Goal: Navigation & Orientation: Find specific page/section

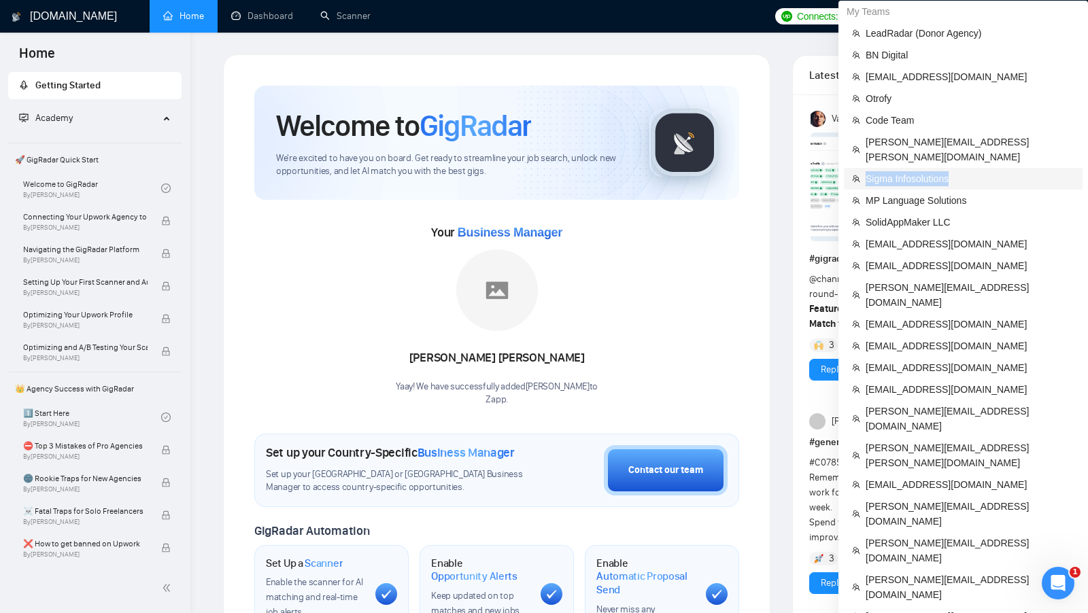
copy span "Sigma Infosolutions"
drag, startPoint x: 964, startPoint y: 165, endPoint x: 815, endPoint y: 39, distance: 194.4
click at [867, 171] on span "Sigma Infosolutions" at bounding box center [970, 178] width 209 height 15
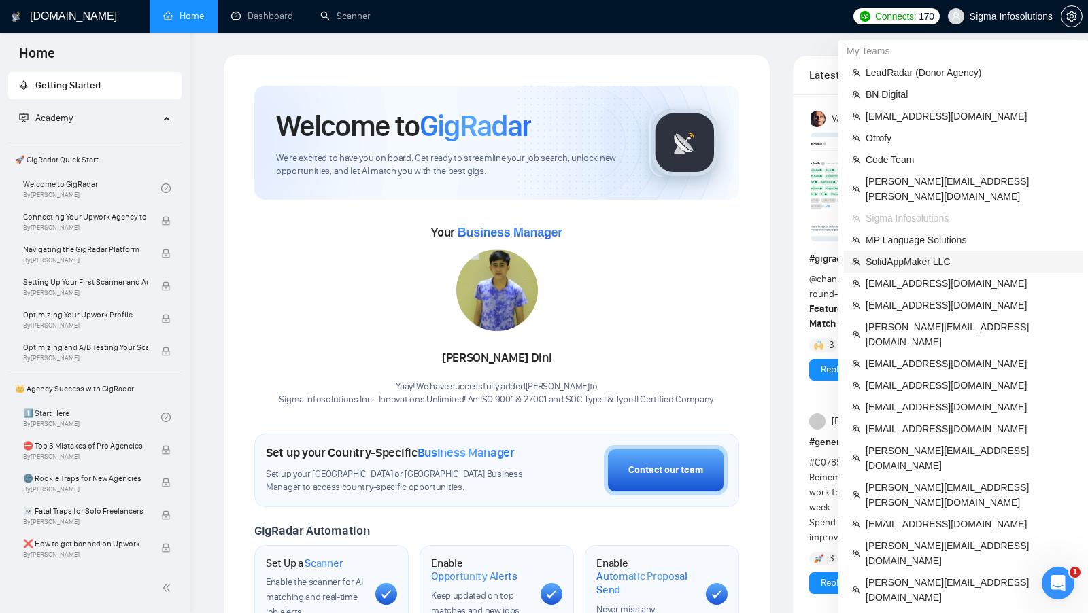
click at [941, 254] on span "SolidAppMaker LLC" at bounding box center [970, 261] width 209 height 15
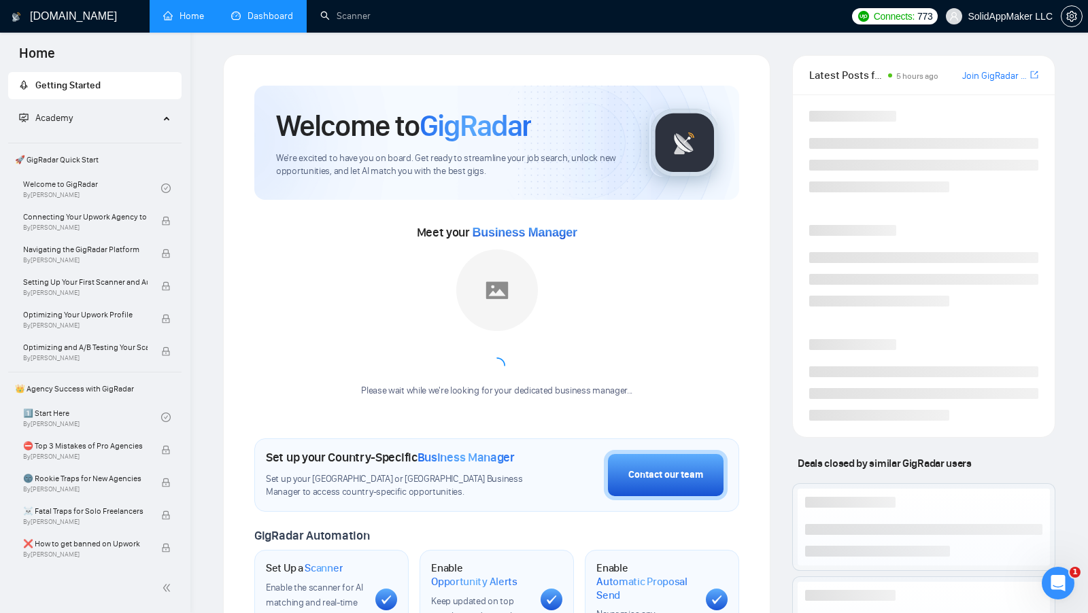
click at [267, 12] on link "Dashboard" at bounding box center [262, 16] width 62 height 12
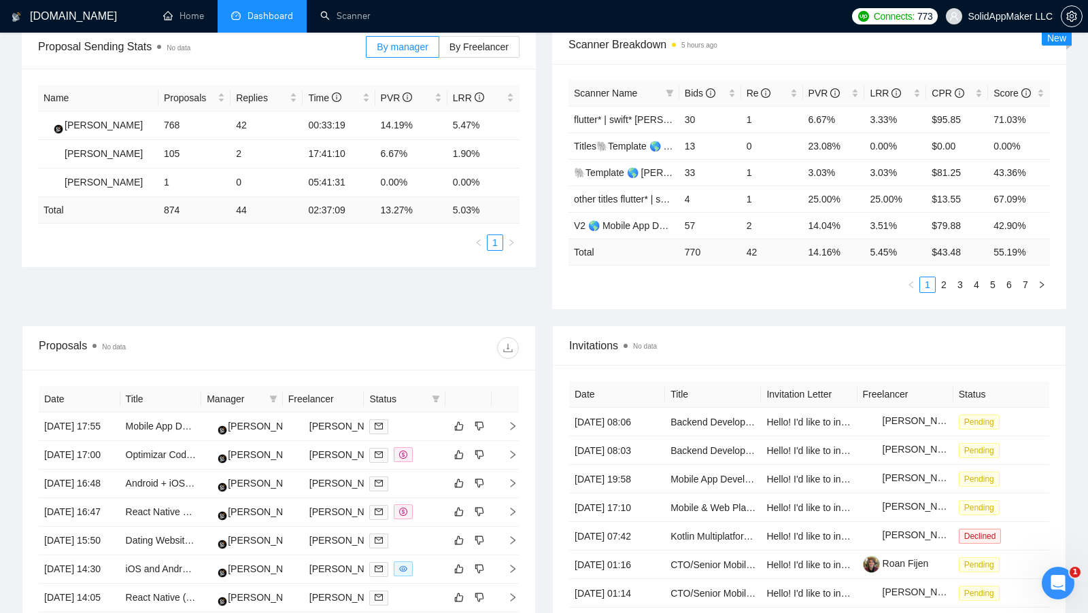
scroll to position [258, 0]
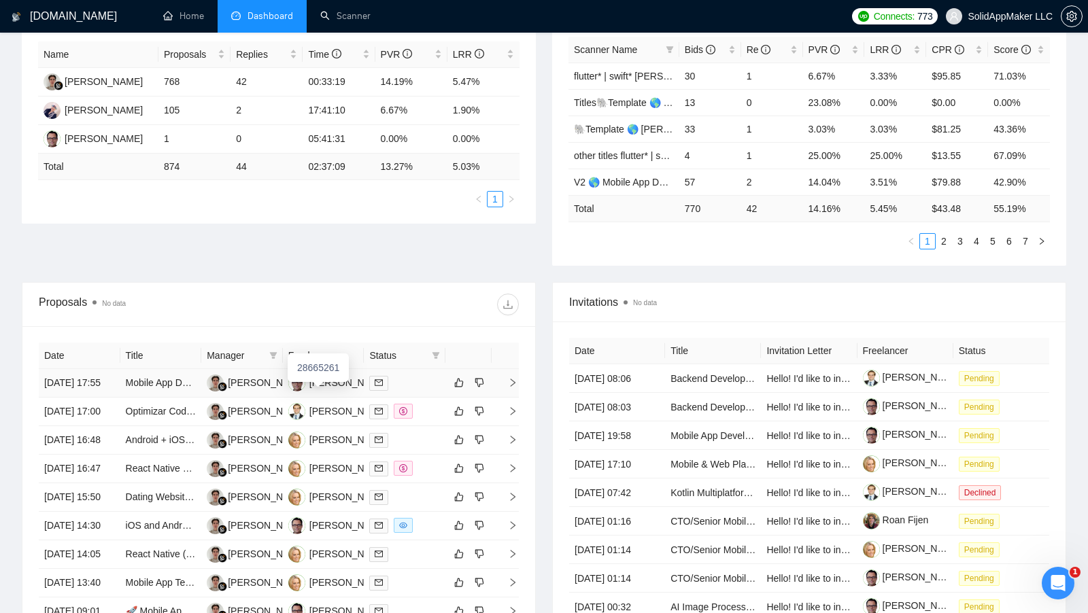
click at [319, 394] on td "[PERSON_NAME]" at bounding box center [324, 383] width 82 height 29
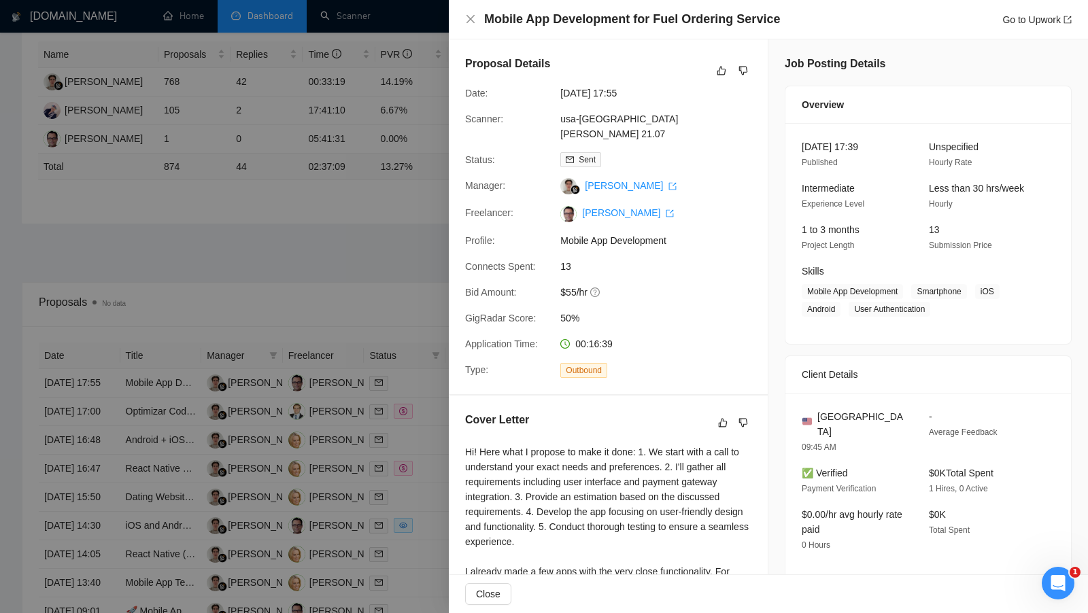
click at [326, 390] on div at bounding box center [544, 306] width 1088 height 613
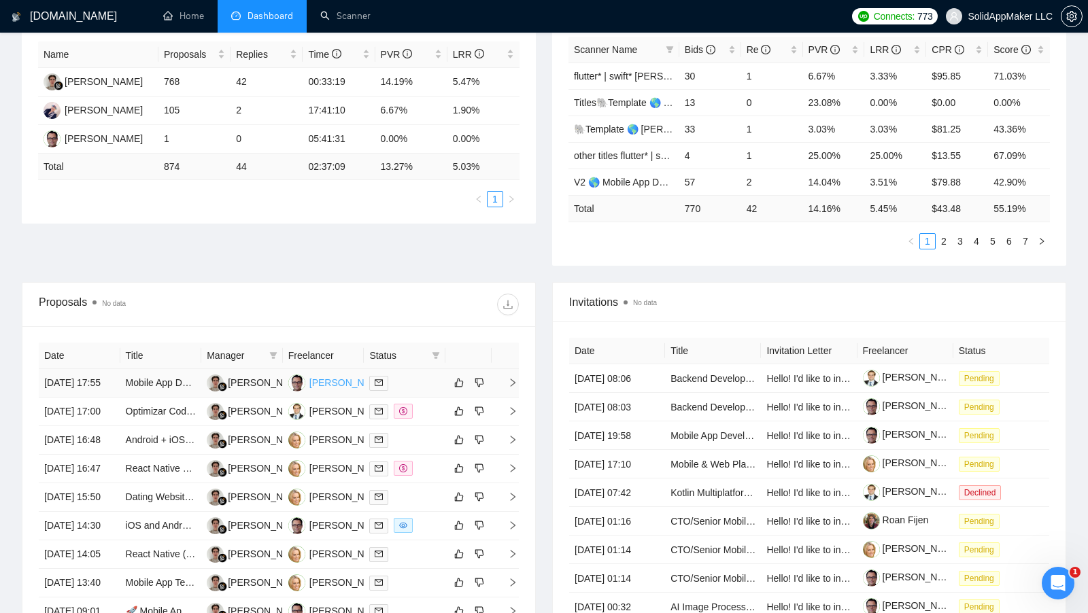
click at [326, 389] on div "[PERSON_NAME]" at bounding box center [348, 382] width 78 height 15
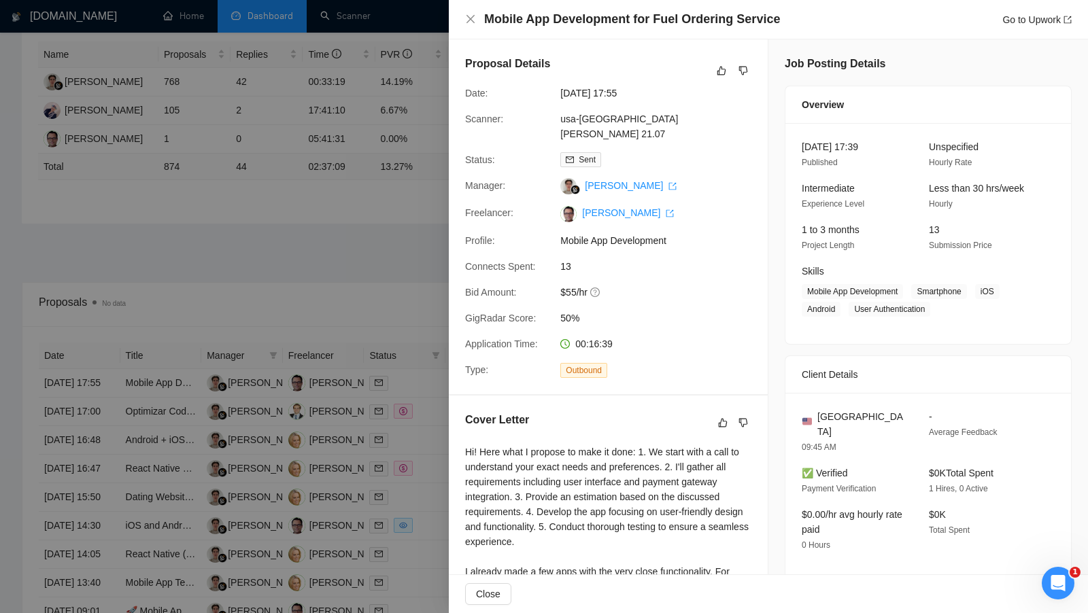
click at [363, 185] on div at bounding box center [544, 306] width 1088 height 613
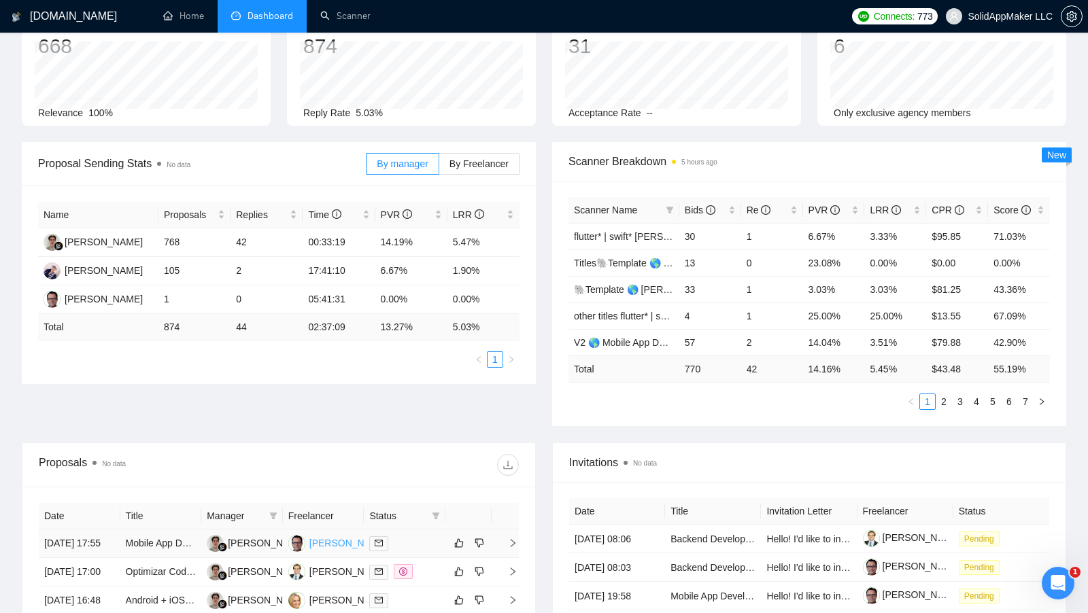
scroll to position [98, 0]
click at [316, 544] on div "[PERSON_NAME]" at bounding box center [348, 542] width 78 height 15
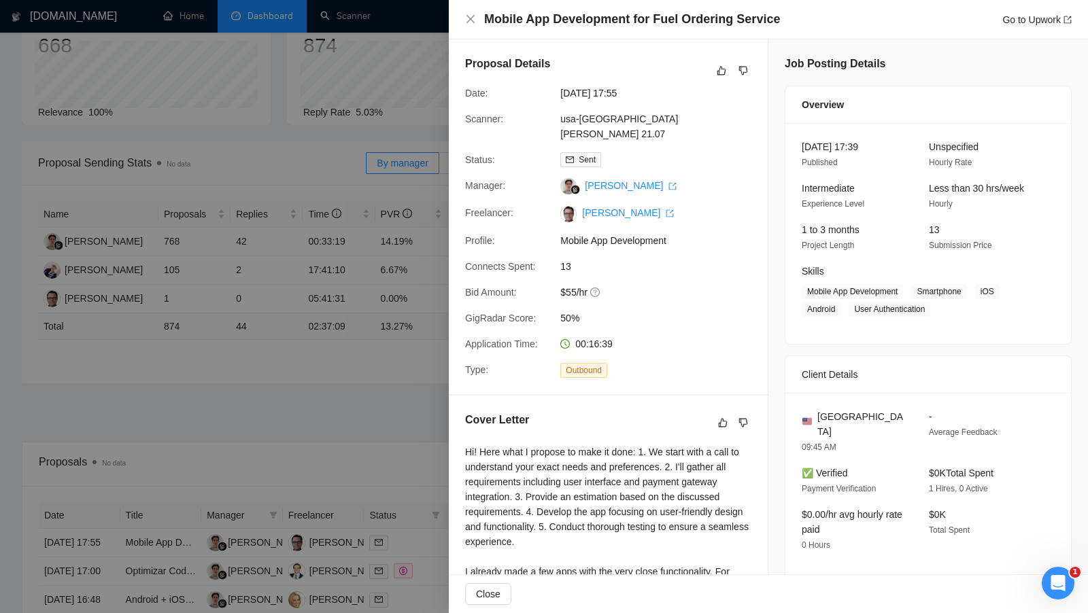
click at [395, 128] on div at bounding box center [544, 306] width 1088 height 613
